Goal: Book appointment/travel/reservation

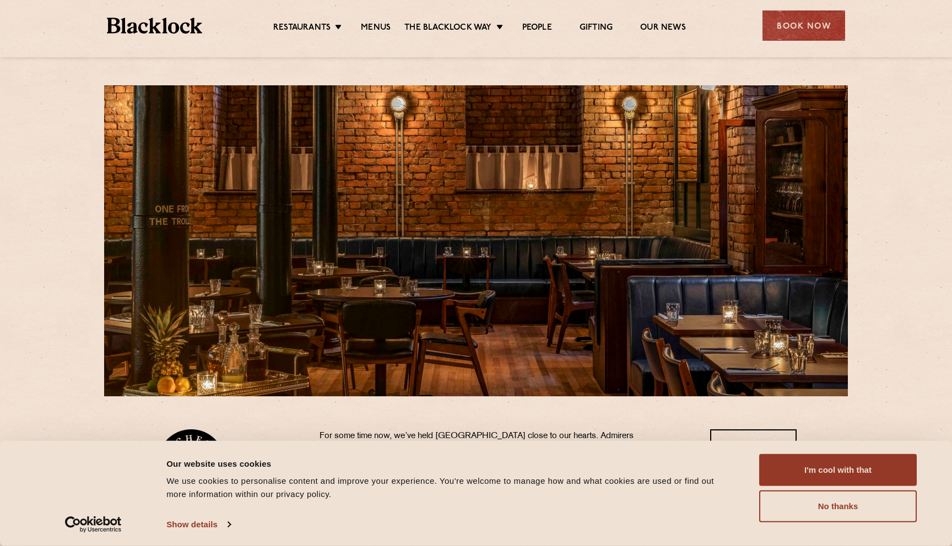
click at [382, 17] on ul "Restaurants Soho City Shoreditch Covent Garden Canary Wharf Manchester Birmingh…" at bounding box center [479, 26] width 555 height 18
click at [383, 29] on link "Menus" at bounding box center [376, 29] width 30 height 12
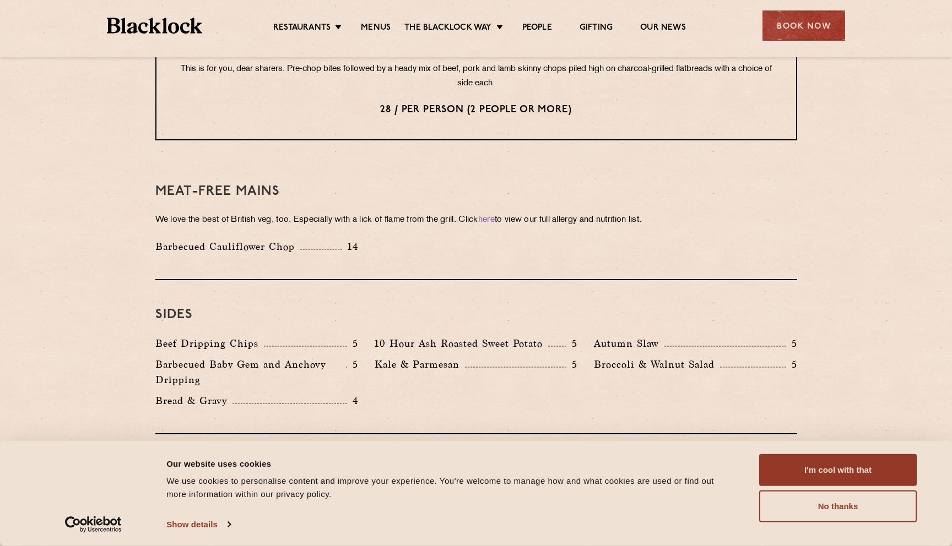
scroll to position [1566, 0]
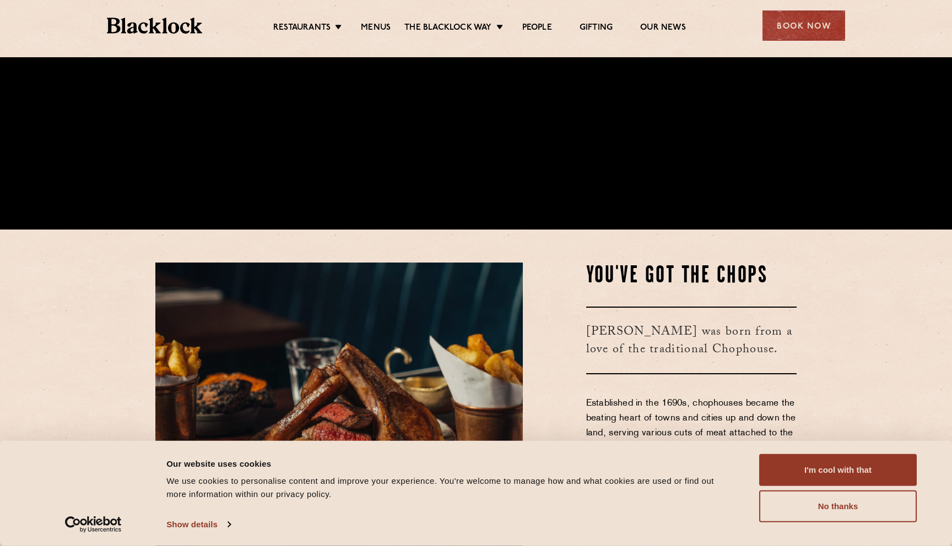
scroll to position [573, 0]
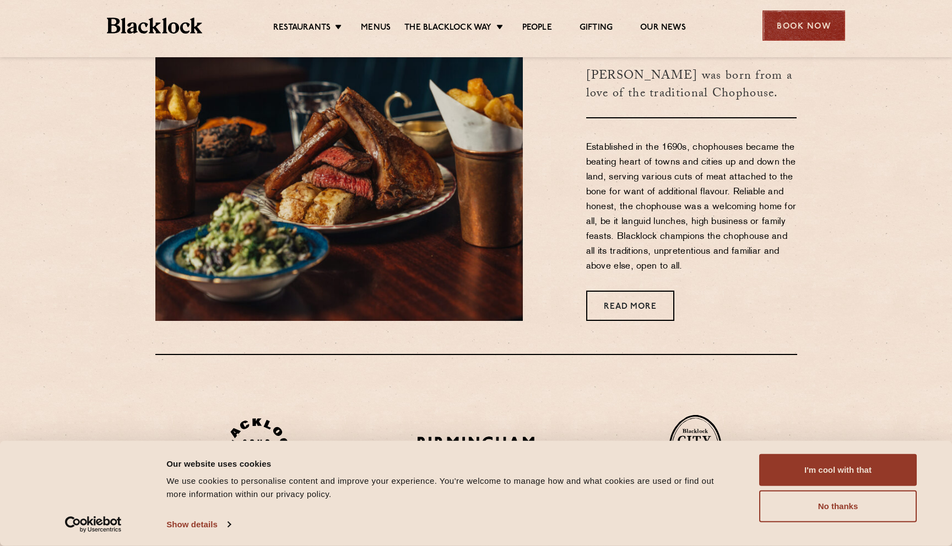
click at [806, 23] on div "Book Now" at bounding box center [803, 25] width 83 height 30
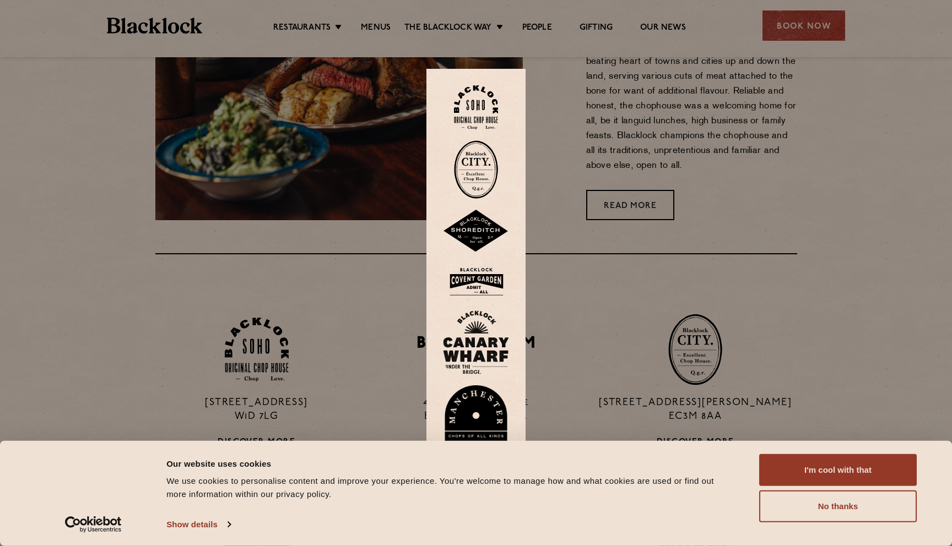
scroll to position [678, 0]
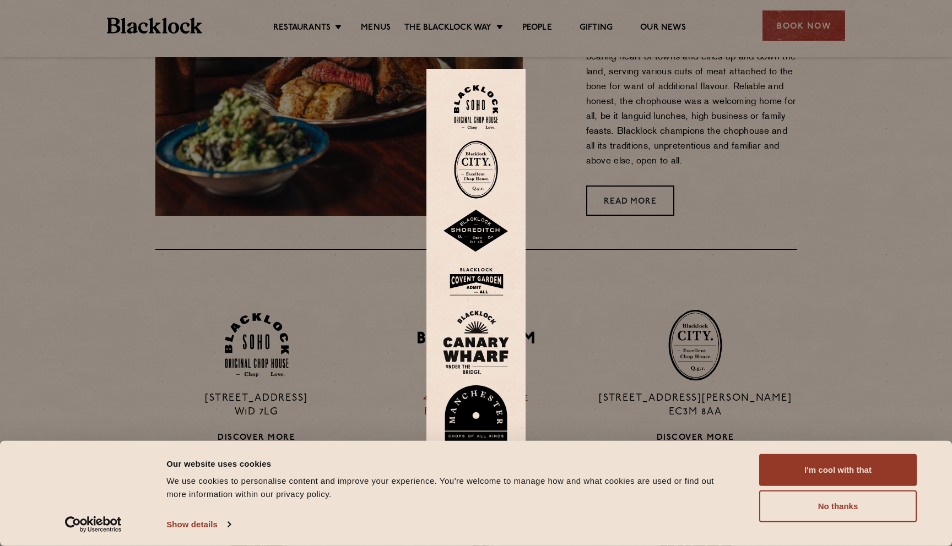
click at [480, 415] on img at bounding box center [476, 424] width 66 height 76
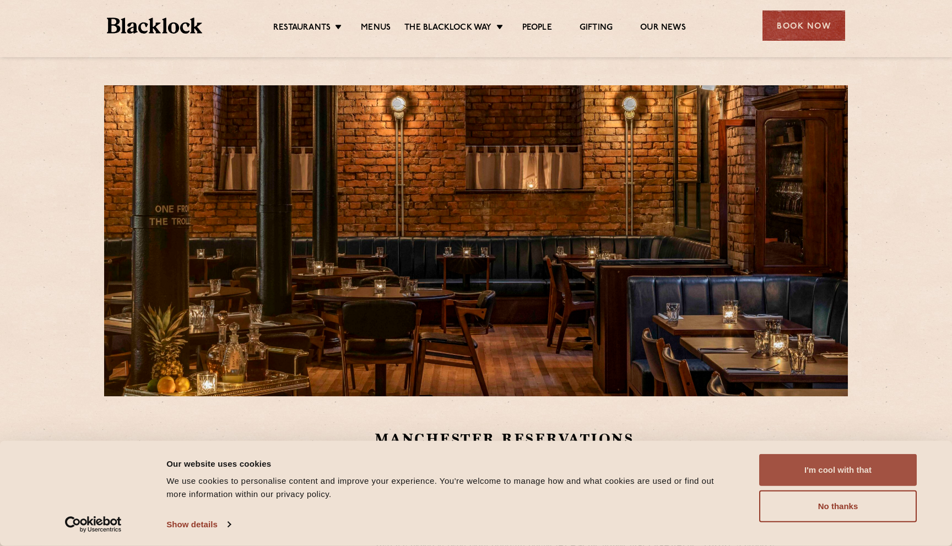
click at [821, 477] on button "I'm cool with that" at bounding box center [838, 470] width 158 height 32
